Goal: Task Accomplishment & Management: Complete application form

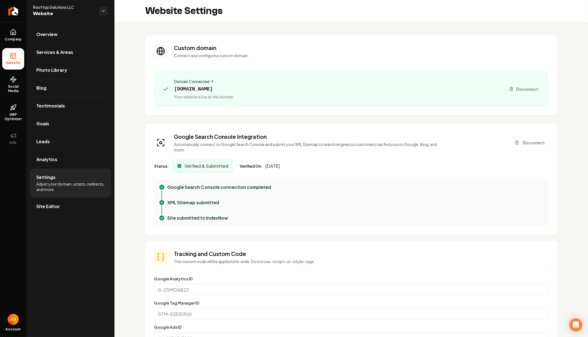
scroll to position [50, 0]
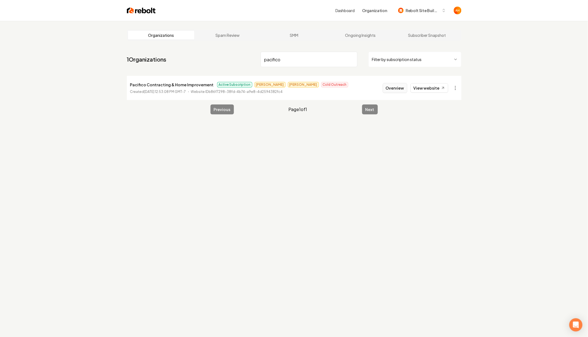
type input "pacifico"
click at [402, 85] on button "Overview" at bounding box center [395, 88] width 24 height 10
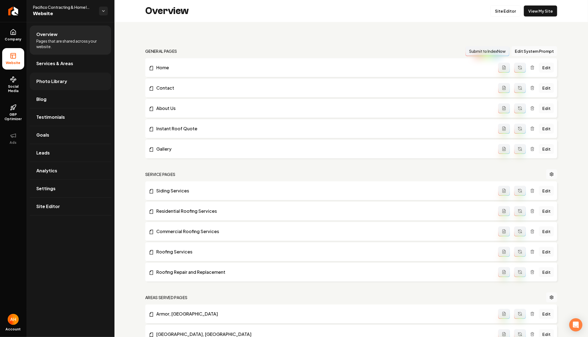
click at [58, 87] on link "Photo Library" at bounding box center [70, 82] width 81 height 18
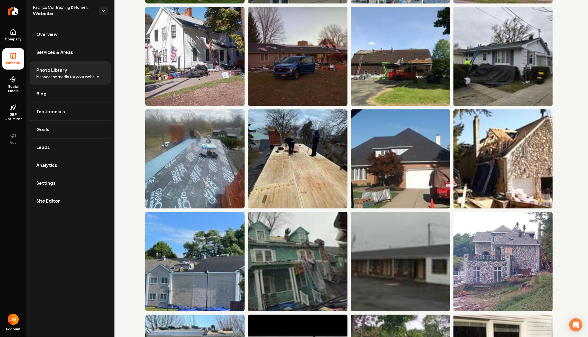
scroll to position [1697, 0]
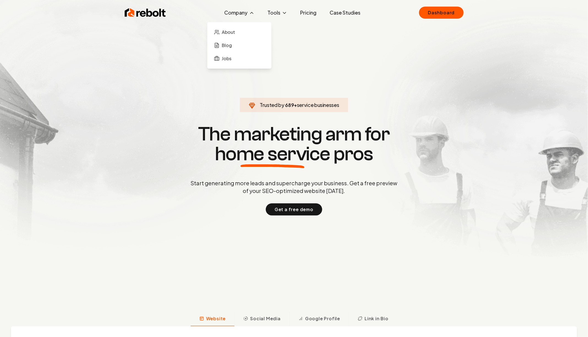
click at [238, 14] on button "Company" at bounding box center [239, 12] width 39 height 11
click at [234, 62] on link "Jobs" at bounding box center [239, 58] width 55 height 11
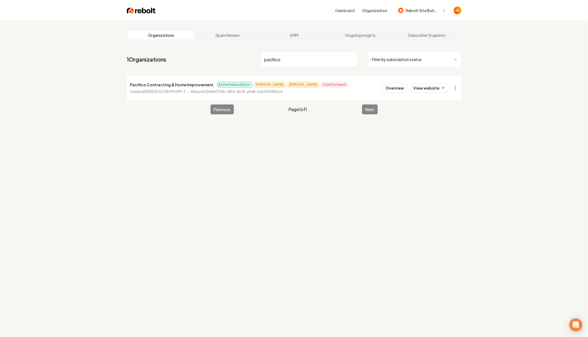
type input "pacifico"
click at [148, 84] on p "Pacifico Contracting & Home Improvement" at bounding box center [172, 84] width 84 height 7
copy p "Pacifico Contracting & Home Improvement"
click at [148, 84] on p "Pacifico Contracting & Home Improvement" at bounding box center [172, 84] width 84 height 7
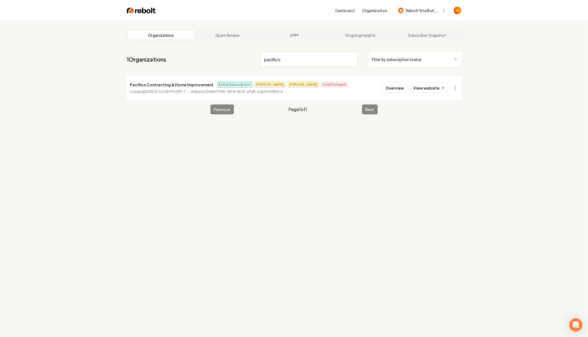
click at [178, 86] on p "Pacifico Contracting & Home Improvement" at bounding box center [172, 84] width 84 height 7
copy p "Pacifico Contracting & Home Improvement"
click at [391, 84] on button "Overview" at bounding box center [395, 88] width 24 height 10
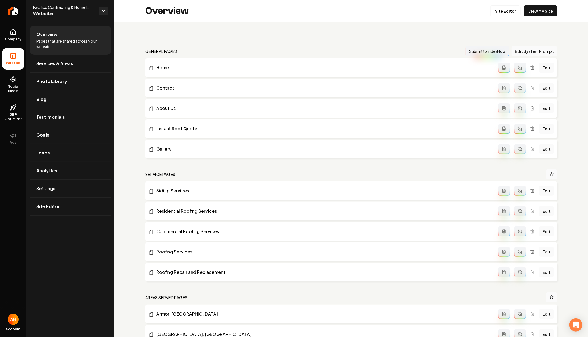
scroll to position [425, 0]
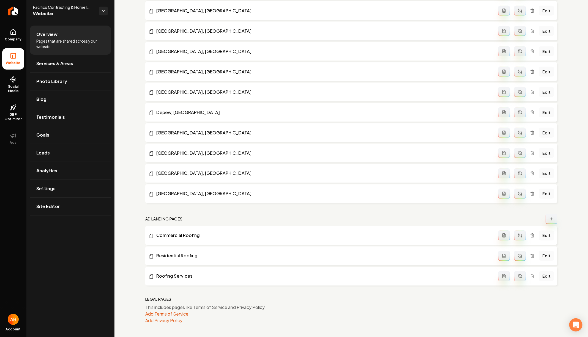
click at [552, 218] on icon "Main content area" at bounding box center [551, 219] width 4 height 4
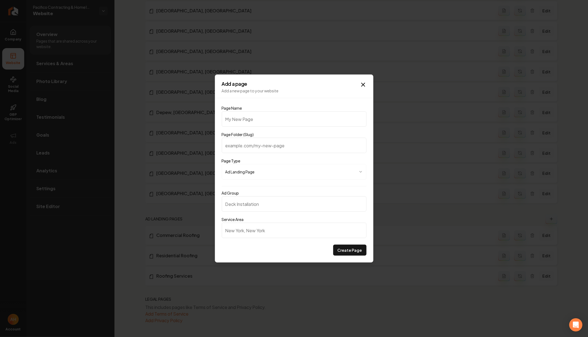
type input "F"
type input "f"
type input "Fr"
type input "fr"
type input "Fre"
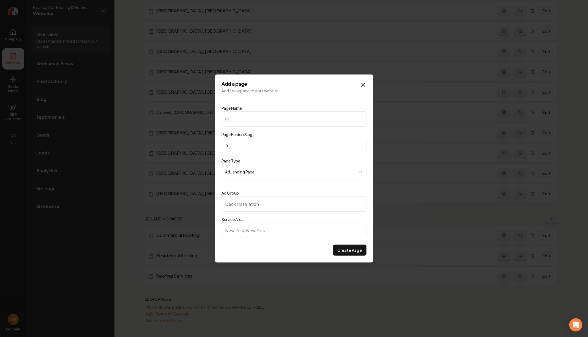
type input "fre"
type input "Free"
type input "free"
type input "Free R"
type input "free-r"
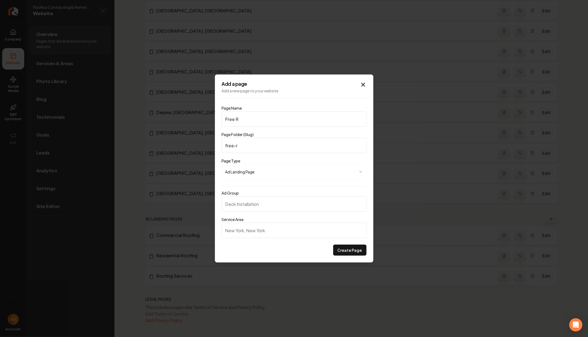
type input "Free Ro"
type input "free-ro"
type input "Free Roo"
type input "free-roo"
type input "Free Roof"
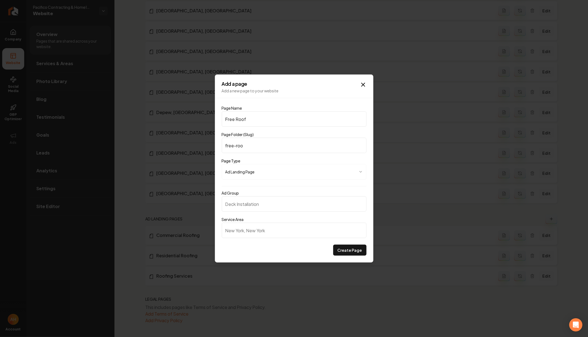
type input "free-roof"
type input "Free Roof S"
type input "free-roof-s"
type input "Free Roof"
type input "free-roof"
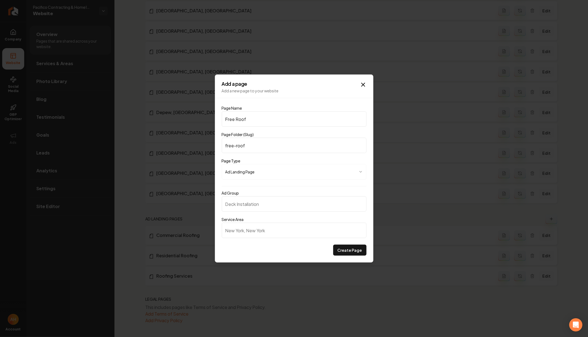
type input "Free Roof E"
type input "free-roof-e"
type input "Free Roof Es"
type input "free-roof-es"
type input "Free Roof Est"
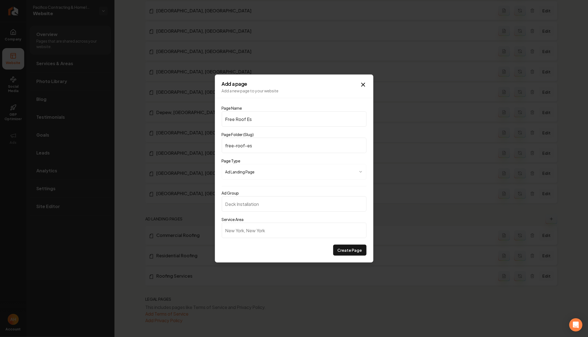
type input "free-roof-est"
type input "Free Roof Esti"
type input "free-roof-esti"
type input "Free Roof Estim"
type input "free-roof-estim"
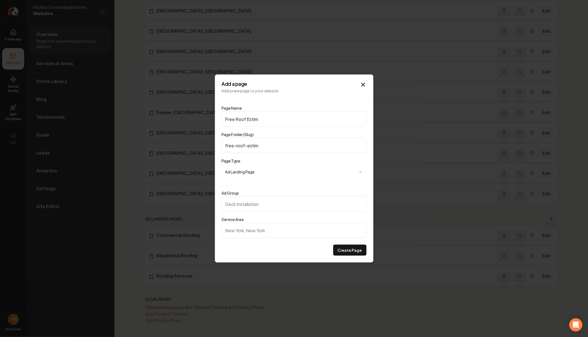
type input "Free Roof Estima"
type input "free-roof-estima"
type input "Free Roof Estimat"
type input "free-roof-estimat"
type input "Free Roof Estimate"
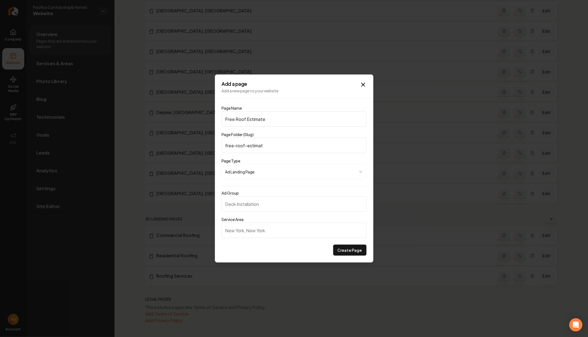
type input "free-roof-estimate"
type input "Free Roof Estimate"
type input "Buffalo, NY"
click at [333, 245] on button "Create Page" at bounding box center [349, 250] width 33 height 11
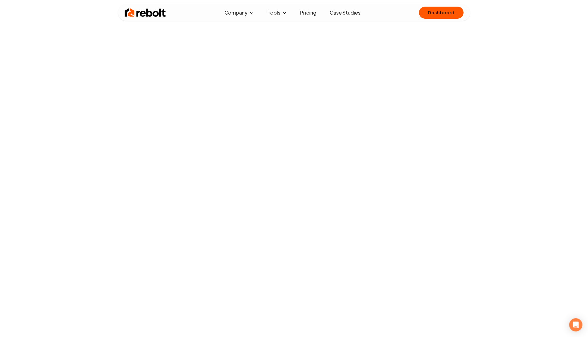
scroll to position [26, 0]
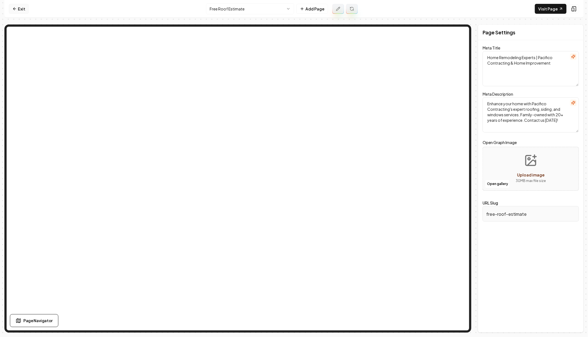
click at [20, 8] on link "Exit" at bounding box center [19, 9] width 20 height 10
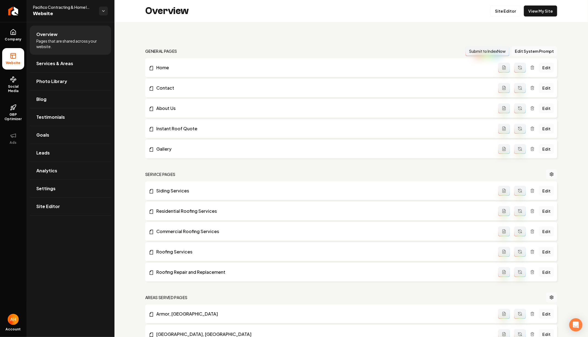
scroll to position [446, 0]
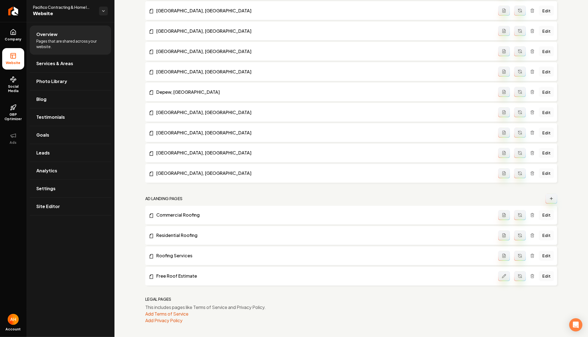
click at [524, 278] on button "Main content area" at bounding box center [520, 276] width 12 height 10
click at [177, 274] on link "Free Roof Estimate" at bounding box center [324, 276] width 350 height 7
click at [180, 253] on link "Roofing Services" at bounding box center [324, 256] width 350 height 7
click at [181, 278] on link "Free Roof Estimate" at bounding box center [324, 276] width 350 height 7
click at [546, 278] on link "Edit" at bounding box center [546, 276] width 15 height 10
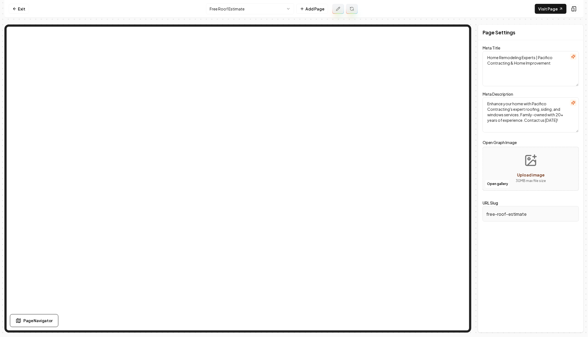
type textarea "Free Roof Estimate Buffalo | Pacifico Contracting & Home Improvement"
type textarea "Get a free roof estimate in [GEOGRAPHIC_DATA], [GEOGRAPHIC_DATA] from Pacifico …"
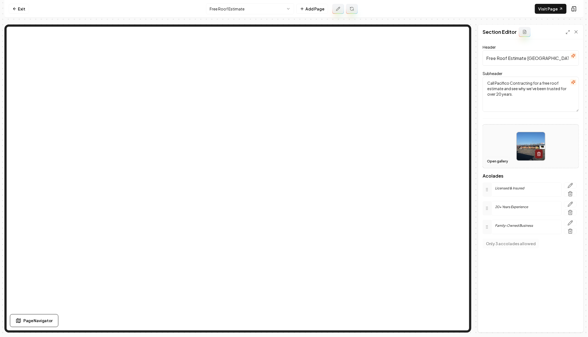
click at [490, 164] on button "Open gallery" at bounding box center [497, 161] width 25 height 9
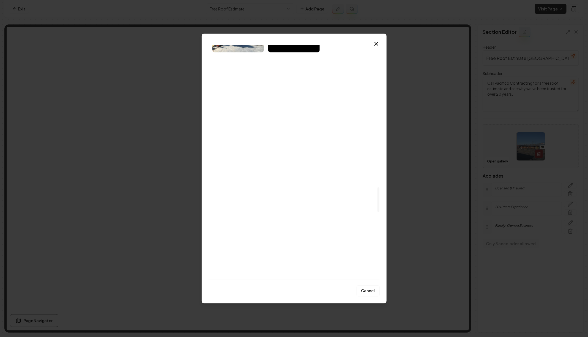
scroll to position [1357, 0]
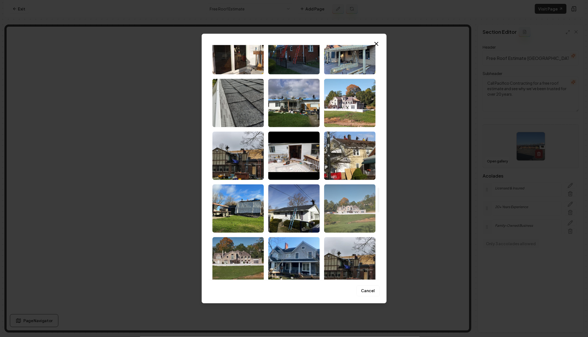
click at [330, 191] on img "Select image image_68ca014c5c7cd75eb89642e5.jpg" at bounding box center [349, 209] width 51 height 48
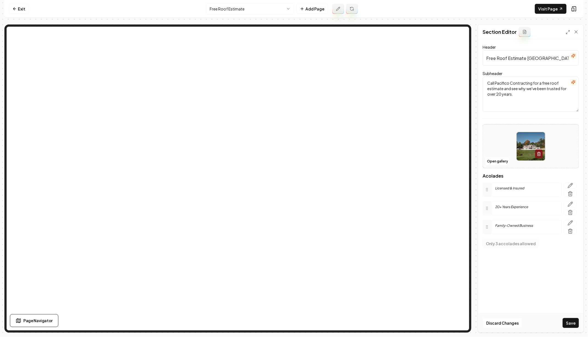
click at [494, 166] on div "Open gallery" at bounding box center [530, 146] width 96 height 44
click at [488, 161] on button "Open gallery" at bounding box center [497, 161] width 25 height 9
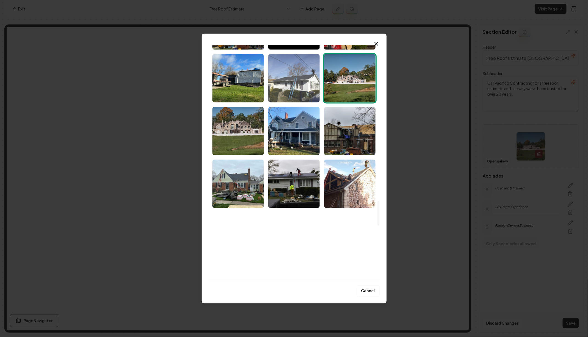
scroll to position [1479, 0]
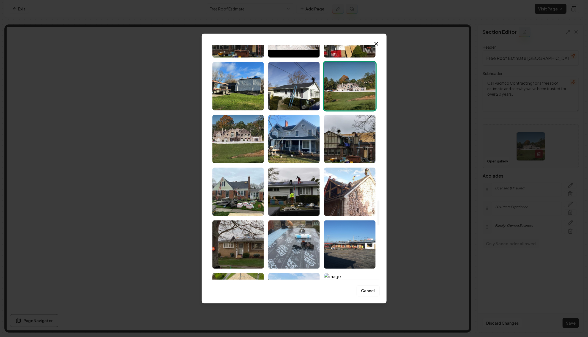
click at [337, 93] on img "Select image image_68ca014c5c7cd75eb89642e5.jpg" at bounding box center [349, 86] width 51 height 48
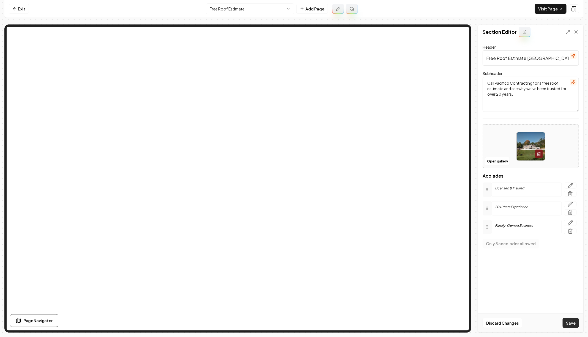
click at [571, 322] on button "Save" at bounding box center [570, 323] width 16 height 10
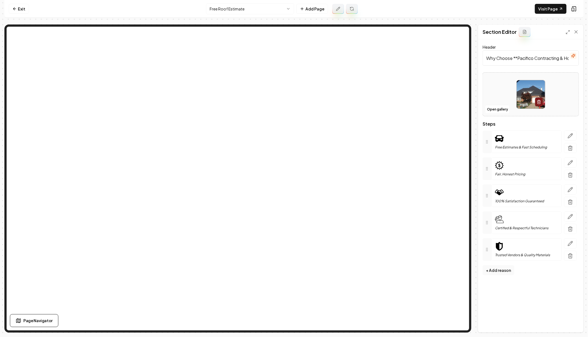
click at [518, 58] on input "Why Choose **Pacifico Contracting & Home Improvement**" at bounding box center [530, 57] width 96 height 15
type input "Why Choose Pacifico Contracting & Home Improvement"
click at [493, 111] on button "Open gallery" at bounding box center [497, 109] width 25 height 9
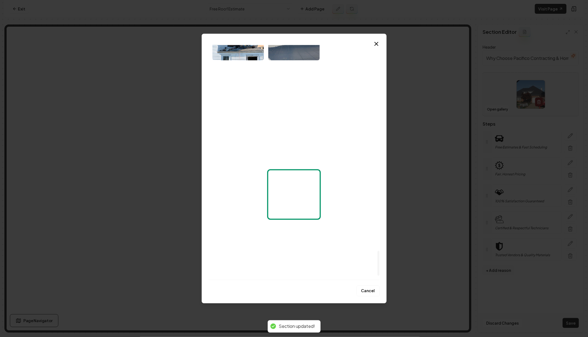
scroll to position [1818, 0]
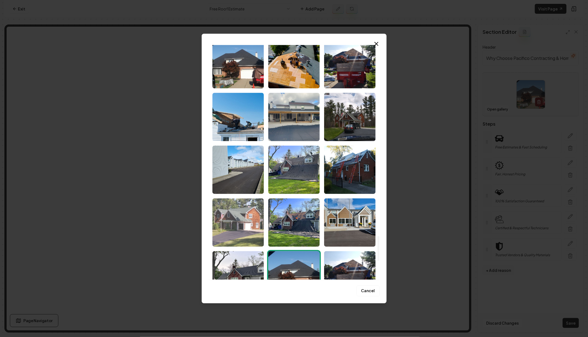
click at [251, 226] on img "Select image image_67d1e4ce432c47641635f35b.jpeg" at bounding box center [237, 223] width 51 height 48
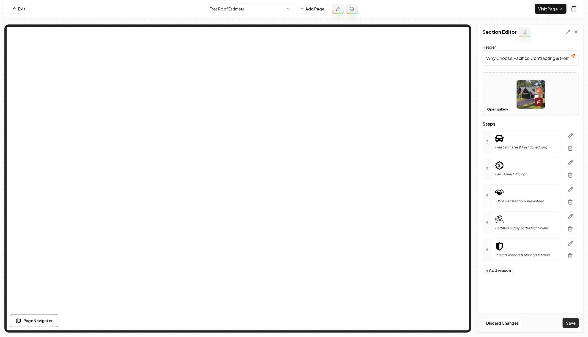
click at [566, 323] on button "Save" at bounding box center [570, 323] width 16 height 10
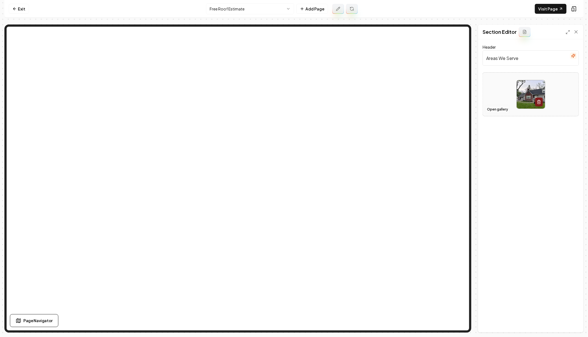
click at [502, 111] on button "Open gallery" at bounding box center [497, 109] width 25 height 9
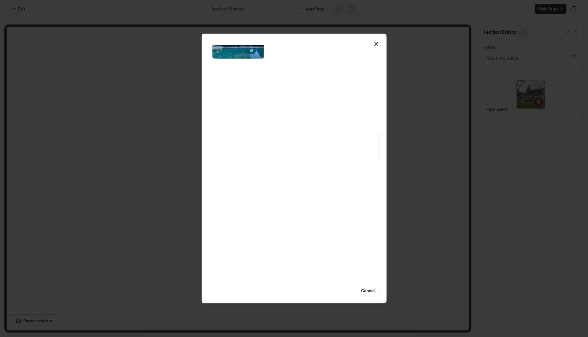
scroll to position [849, 0]
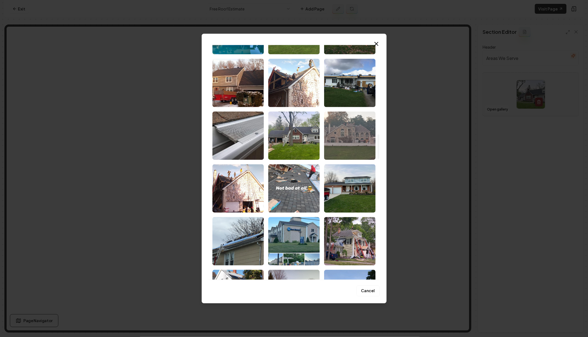
click at [350, 127] on img "Select image image_68ca01525c7cd75eb8966925.jpg" at bounding box center [349, 136] width 51 height 48
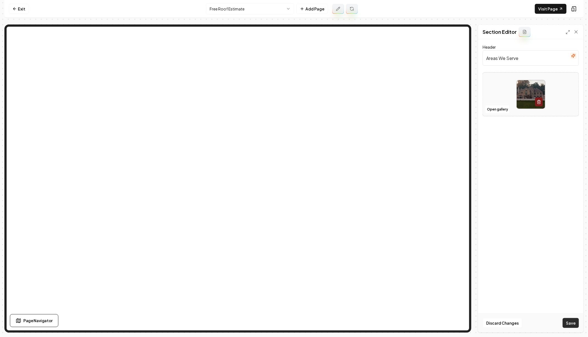
click at [568, 319] on button "Save" at bounding box center [570, 323] width 16 height 10
click at [496, 116] on button "Open gallery" at bounding box center [497, 115] width 25 height 9
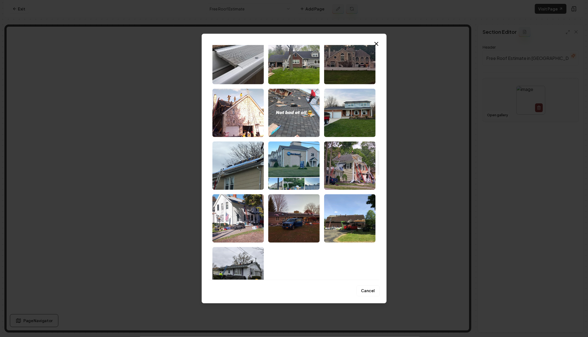
scroll to position [1001, 0]
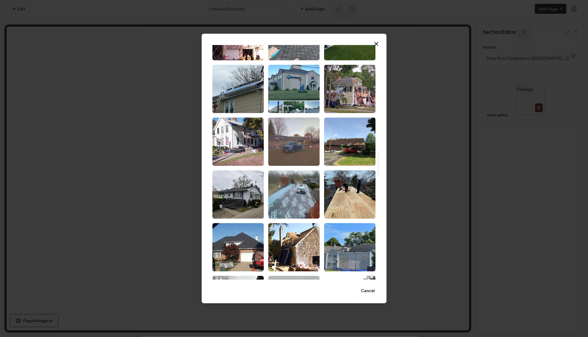
click at [295, 149] on img "Select image image_68ca01525c7cd75eb89669fc.jpg" at bounding box center [293, 142] width 51 height 48
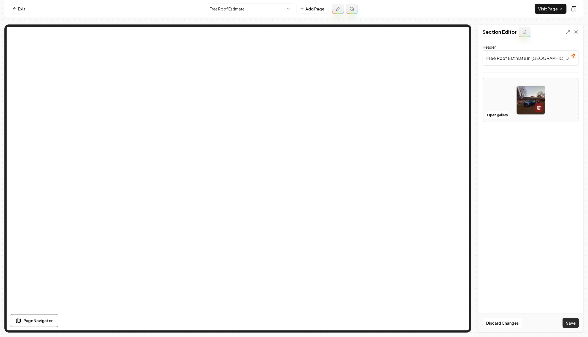
click at [572, 322] on button "Save" at bounding box center [570, 323] width 16 height 10
click at [556, 11] on link "Visit Page" at bounding box center [551, 9] width 32 height 10
click at [544, 7] on link "Visit Page" at bounding box center [551, 9] width 32 height 10
click at [14, 8] on icon at bounding box center [14, 9] width 4 height 4
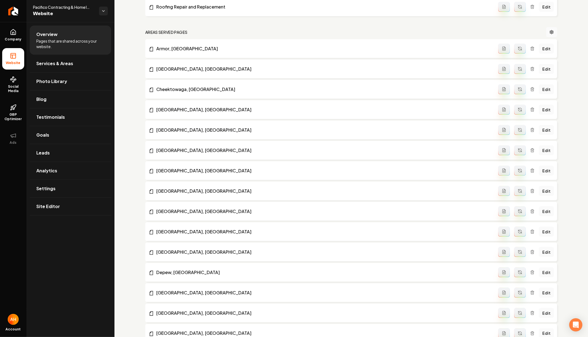
scroll to position [446, 0]
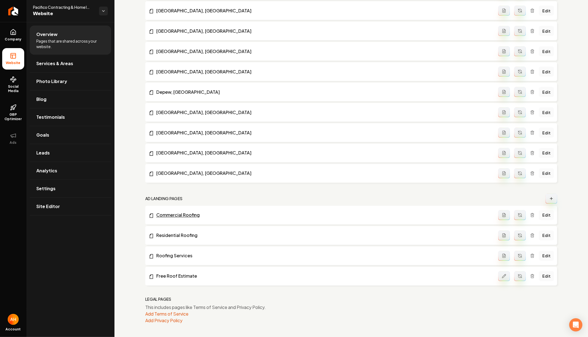
click at [185, 217] on link "Commercial Roofing" at bounding box center [324, 215] width 350 height 7
click at [15, 20] on link "Return to dashboard" at bounding box center [13, 11] width 26 height 22
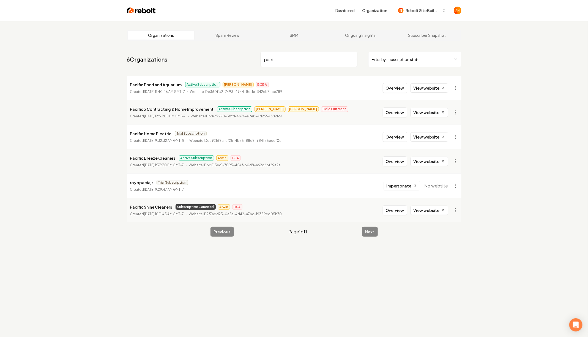
click at [161, 107] on p "Pacifico Contracting & Home Improvement" at bounding box center [172, 109] width 84 height 7
copy p "Pacifico Contracting & Home Improvement"
click at [266, 68] on nav "6 Organizations paci Filter by subscription status" at bounding box center [294, 62] width 334 height 24
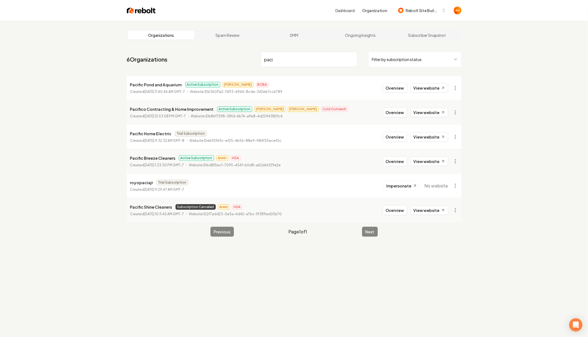
click at [277, 64] on input "paci" at bounding box center [308, 59] width 97 height 15
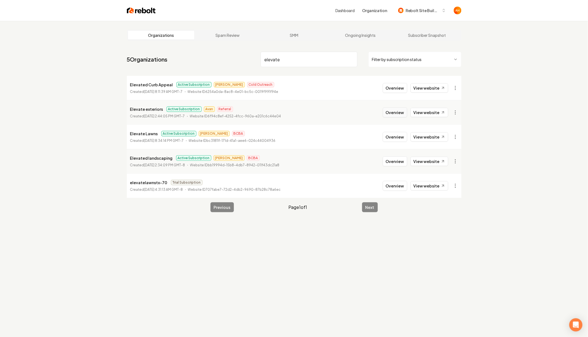
type input "elevate"
click at [399, 114] on button "Overview" at bounding box center [395, 113] width 24 height 10
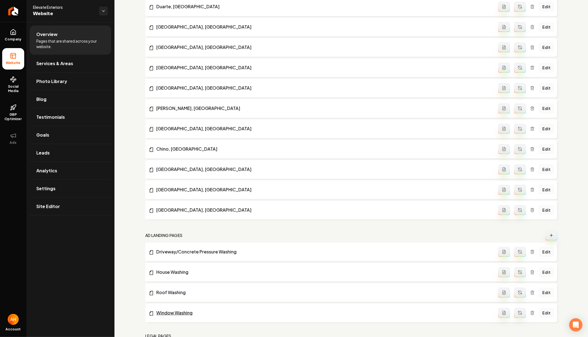
scroll to position [833, 0]
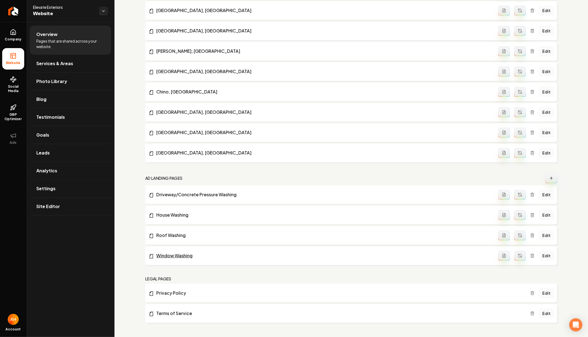
click at [183, 255] on link "Window Washing" at bounding box center [324, 255] width 350 height 7
click at [212, 23] on li "Orange, [GEOGRAPHIC_DATA] Edit" at bounding box center [351, 30] width 412 height 19
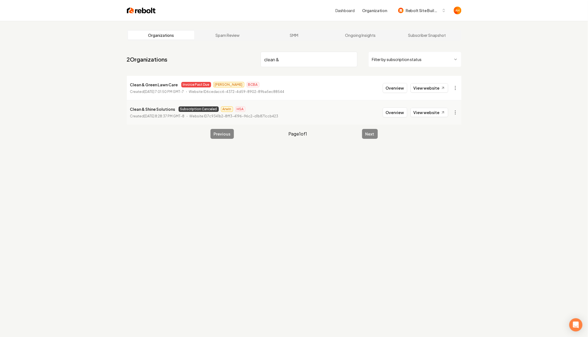
type input "clean &"
click at [161, 85] on p "Clean & Green Lawn Care" at bounding box center [154, 84] width 48 height 7
copy p "Clean & Green Lawn Care"
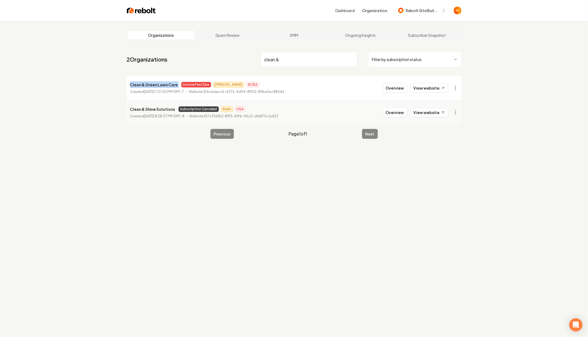
click at [420, 99] on li "Clean & Green Lawn Care Invoice Past Due [PERSON_NAME] BCBA Created [DATE] 7:01…" at bounding box center [294, 88] width 334 height 24
click at [426, 86] on link "View website" at bounding box center [429, 87] width 38 height 9
